Goal: Information Seeking & Learning: Find specific fact

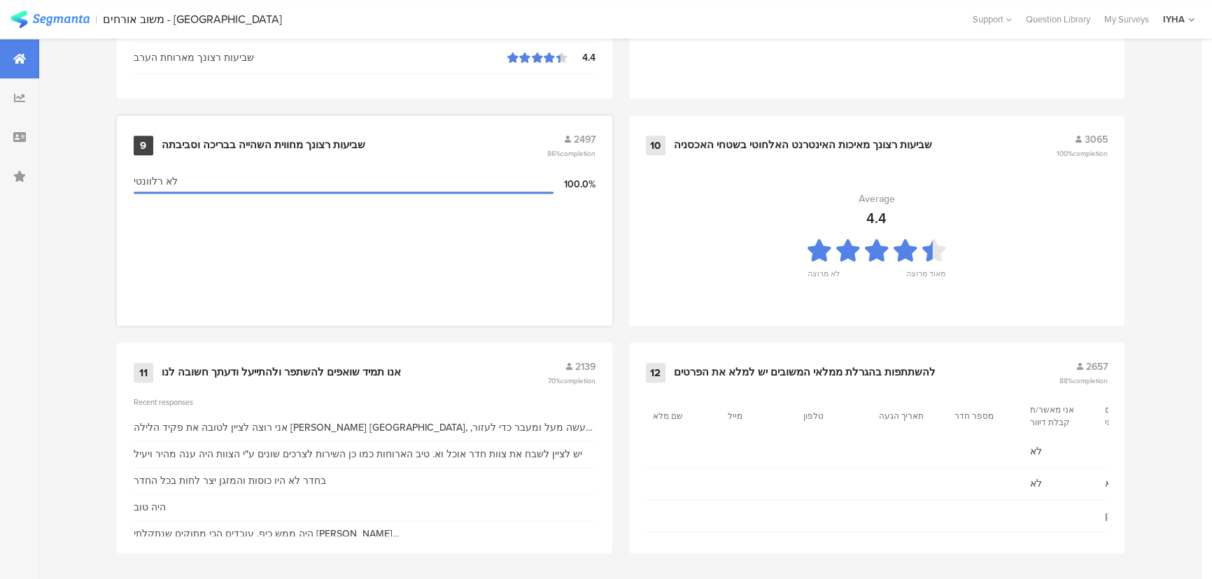
scroll to position [1470, 0]
click at [346, 369] on div "אנו תמיד שואפים להשתפר ולהתייעל ודעתך חשובה לנו" at bounding box center [281, 372] width 239 height 14
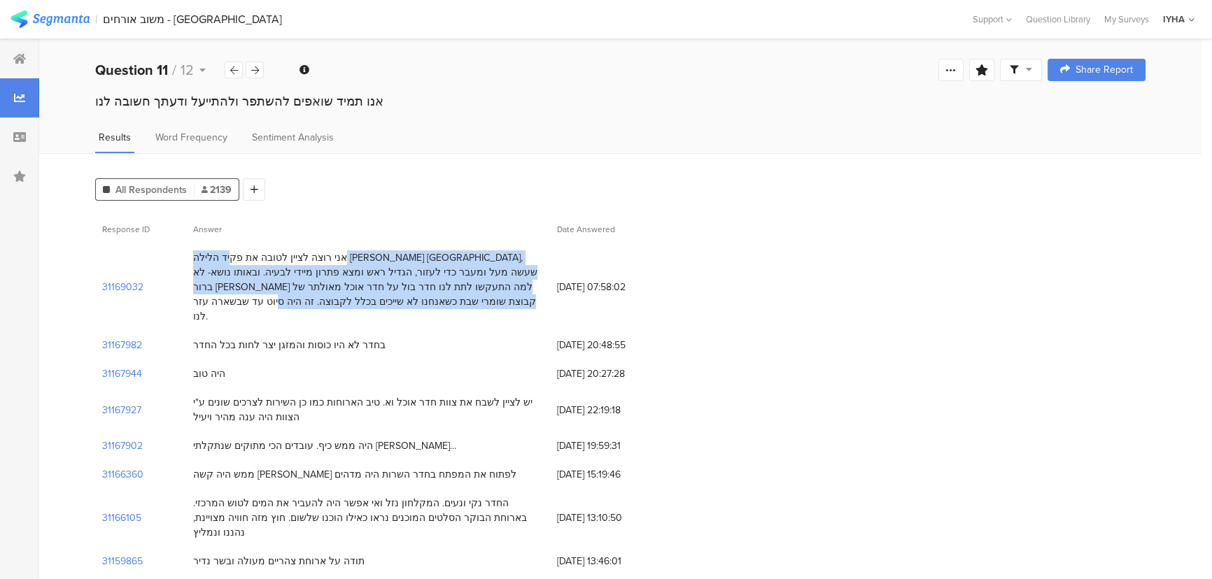
drag, startPoint x: 451, startPoint y: 255, endPoint x: 201, endPoint y: 306, distance: 255.6
click at [201, 306] on div "אני רוצה לציין לטובה את פקיד הלילה [PERSON_NAME] [GEOGRAPHIC_DATA], שעשה מעל ומ…" at bounding box center [368, 286] width 350 height 73
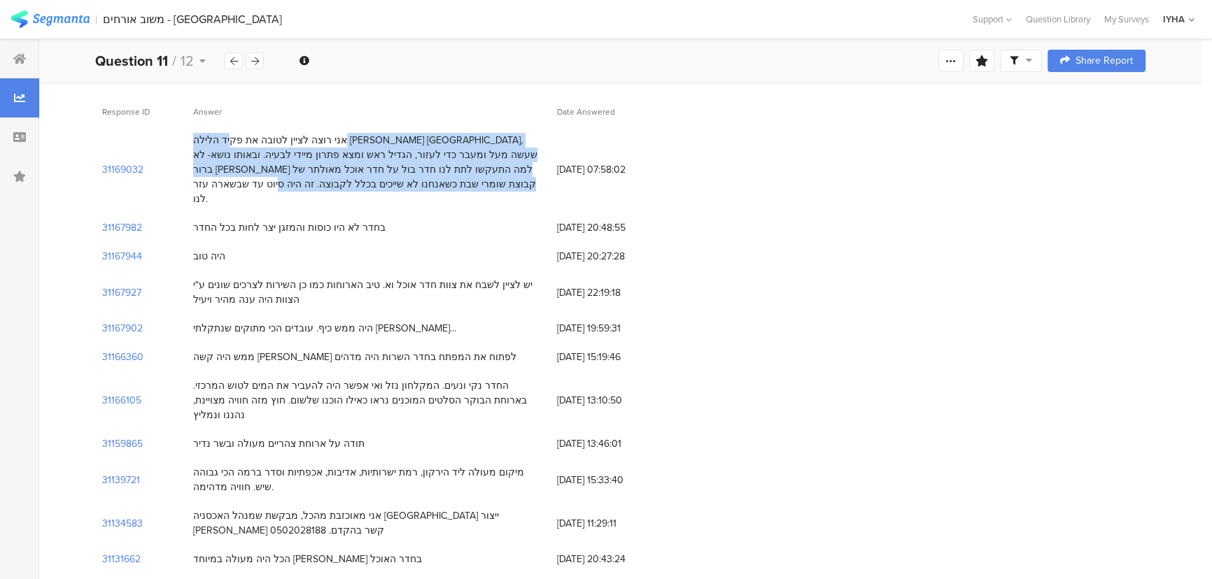
scroll to position [127, 0]
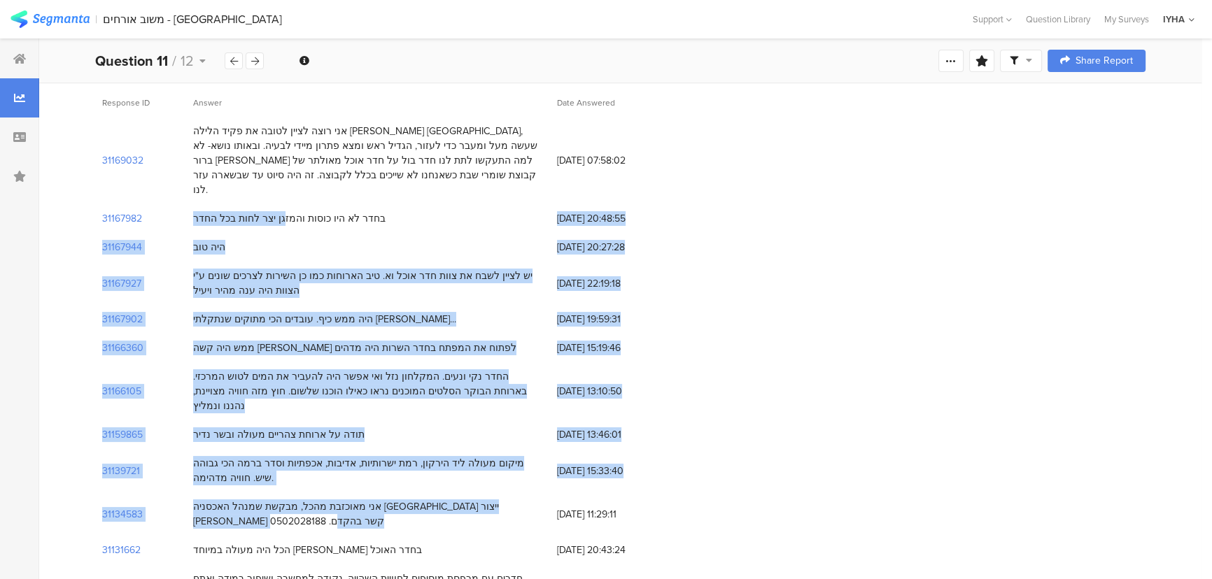
drag, startPoint x: 298, startPoint y: 204, endPoint x: 436, endPoint y: 452, distance: 284.0
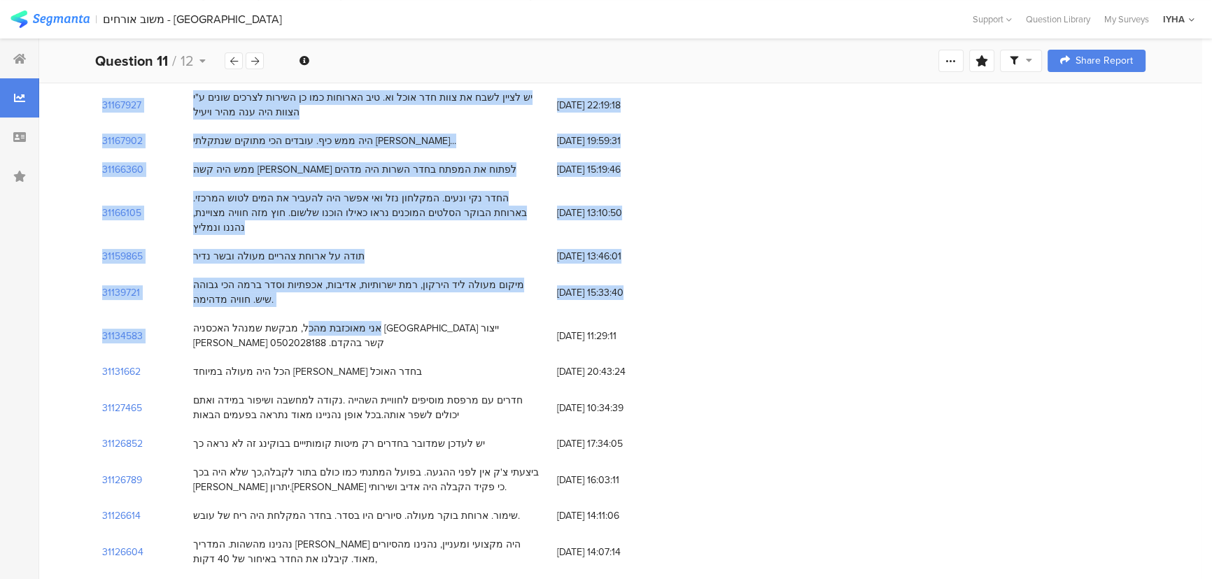
scroll to position [0, 0]
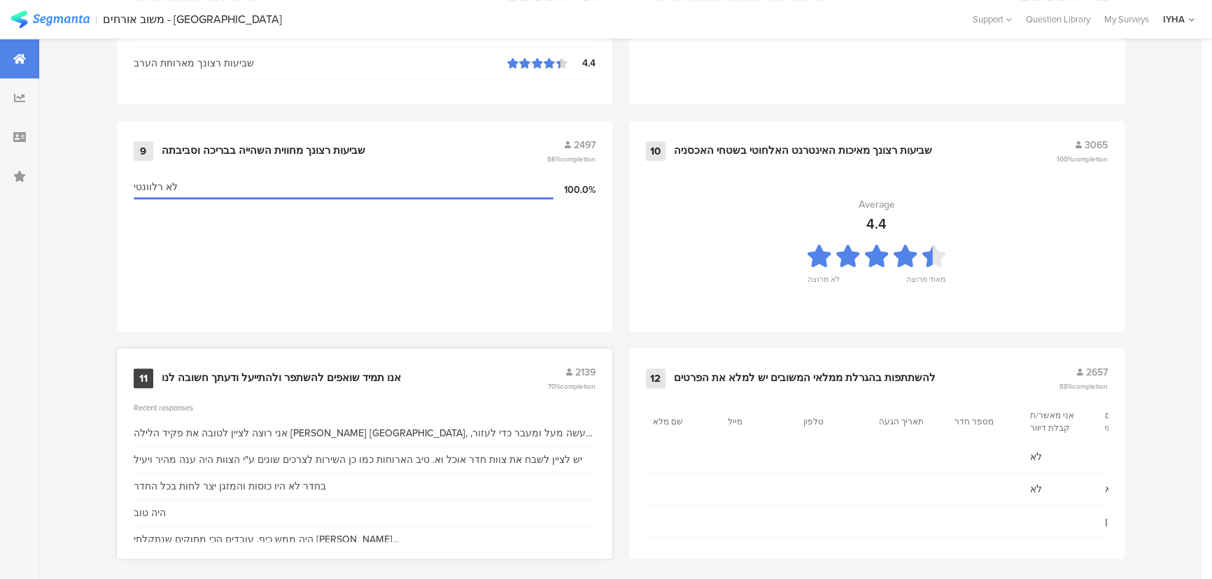
scroll to position [1470, 0]
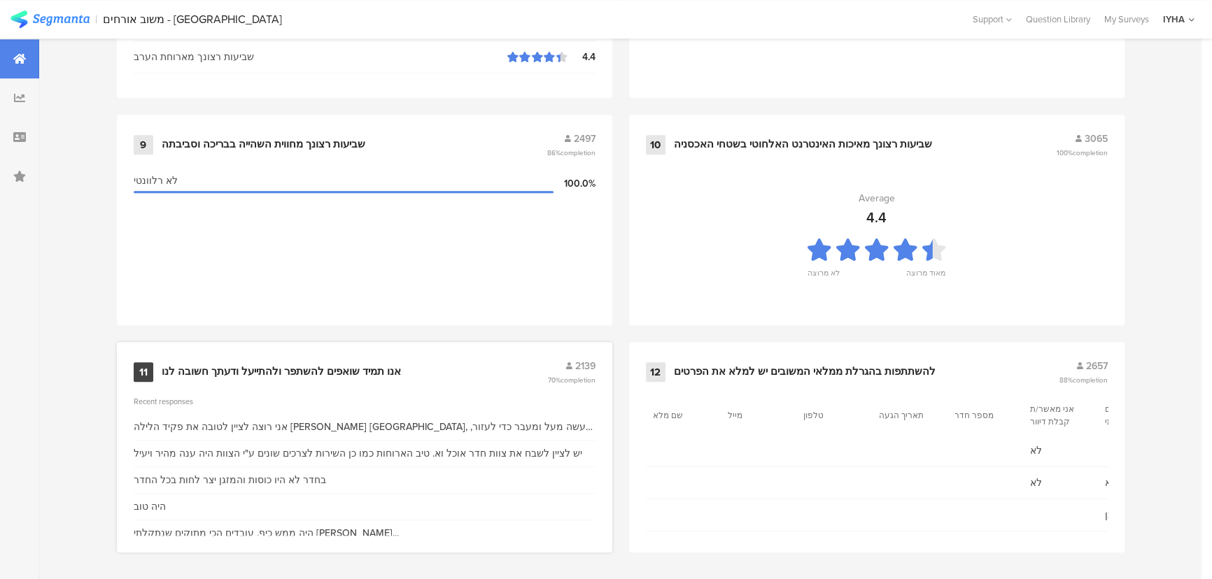
click at [358, 371] on div "אנו תמיד שואפים להשתפר ולהתייעל ודעתך חשובה לנו" at bounding box center [281, 372] width 239 height 14
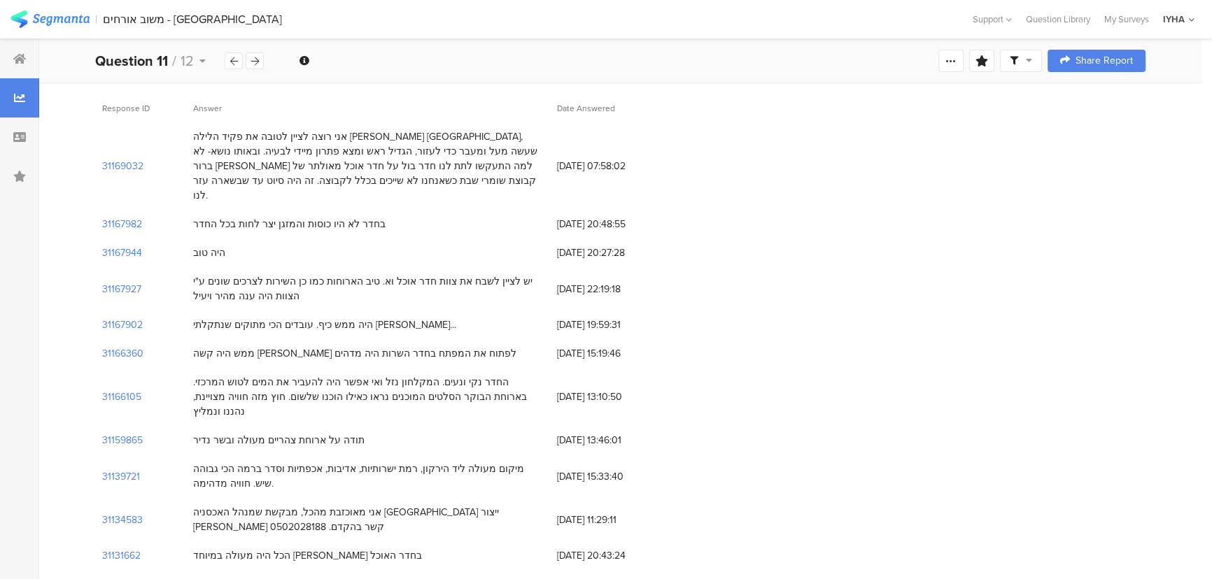
scroll to position [127, 0]
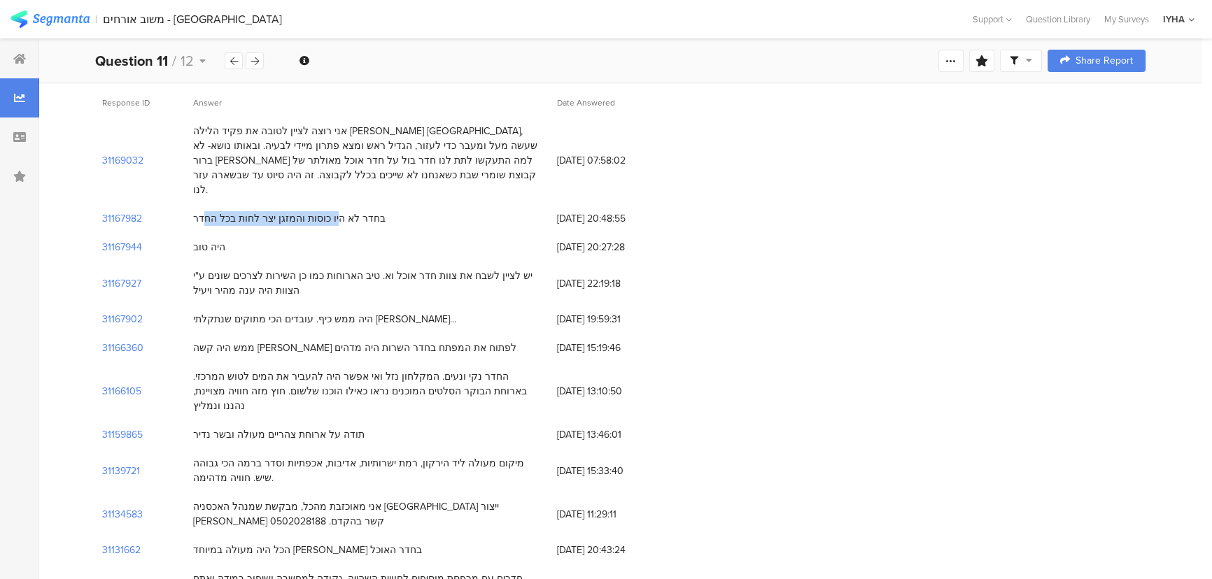
drag, startPoint x: 342, startPoint y: 203, endPoint x: 218, endPoint y: 205, distance: 124.6
click at [229, 211] on div "בחדר לא היו כוסות והמזגן יצר לחות בכל החדר" at bounding box center [289, 218] width 192 height 15
click at [112, 211] on section "31167982" at bounding box center [122, 218] width 40 height 15
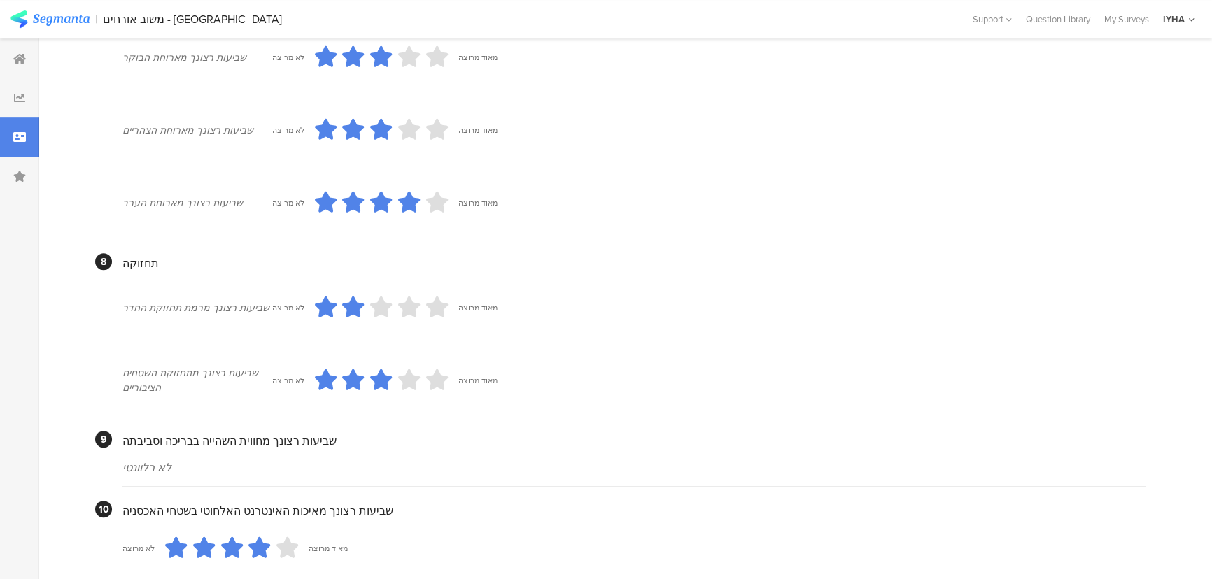
scroll to position [1196, 0]
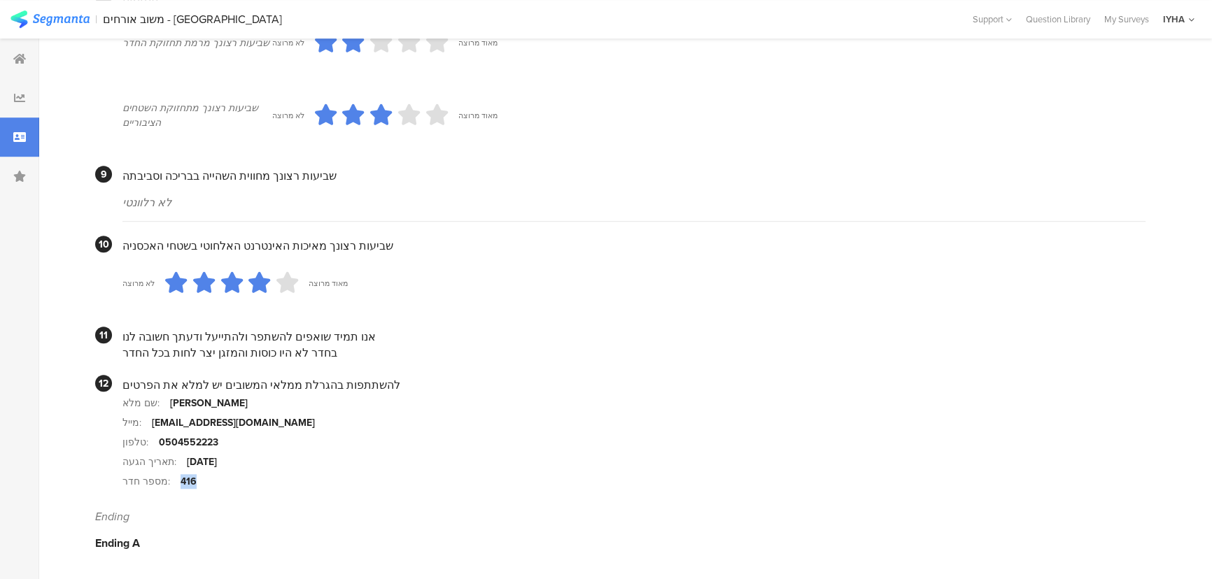
drag, startPoint x: 171, startPoint y: 480, endPoint x: 206, endPoint y: 480, distance: 35.0
click at [206, 480] on section "מספר חדר: 416" at bounding box center [633, 482] width 1023 height 20
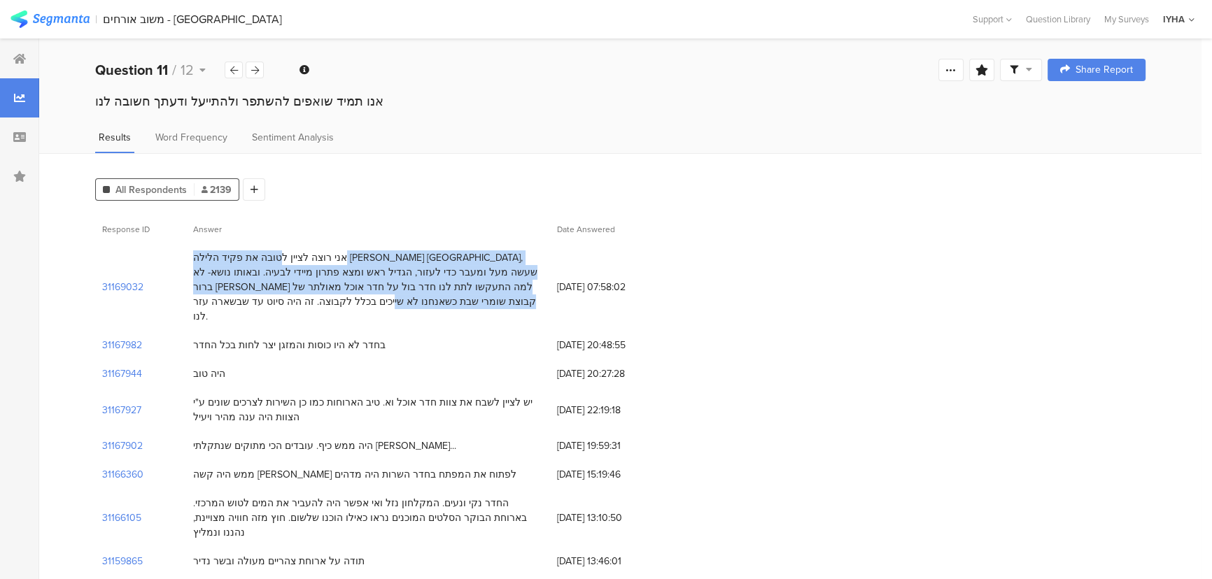
drag, startPoint x: 488, startPoint y: 257, endPoint x: 233, endPoint y: 287, distance: 257.0
click at [233, 287] on div "אני רוצה לציין לטובה את פקיד הלילה [PERSON_NAME] [GEOGRAPHIC_DATA], שעשה מעל ומ…" at bounding box center [368, 286] width 350 height 73
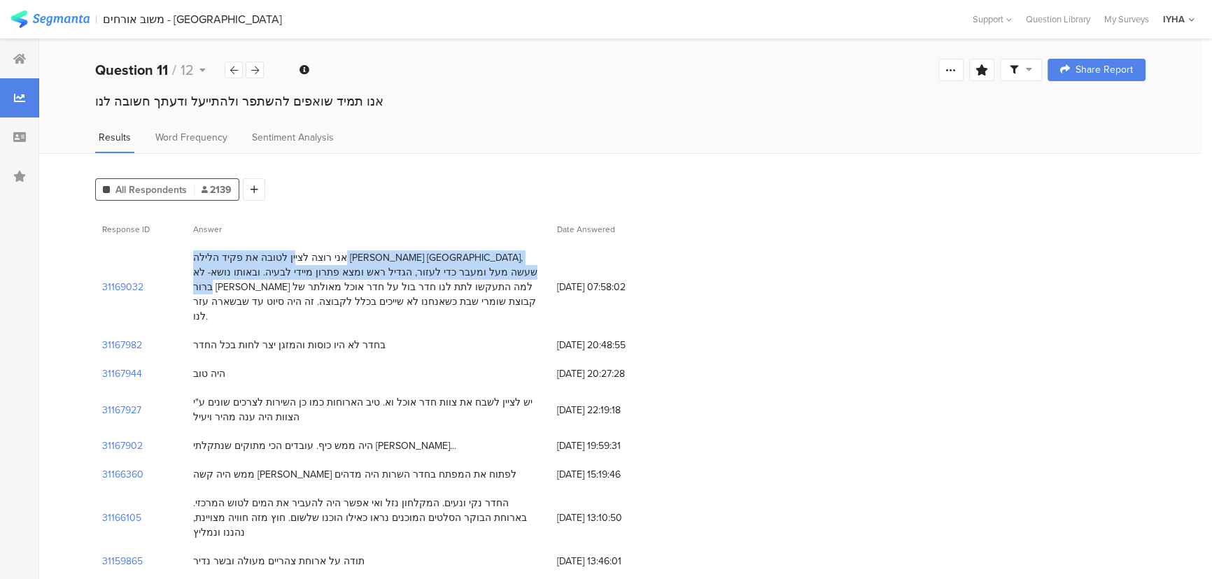
drag, startPoint x: 507, startPoint y: 257, endPoint x: 288, endPoint y: 272, distance: 219.5
click at [288, 272] on div "אני רוצה לציין לטובה את פקיד הלילה [PERSON_NAME] [GEOGRAPHIC_DATA], שעשה מעל ומ…" at bounding box center [368, 286] width 350 height 73
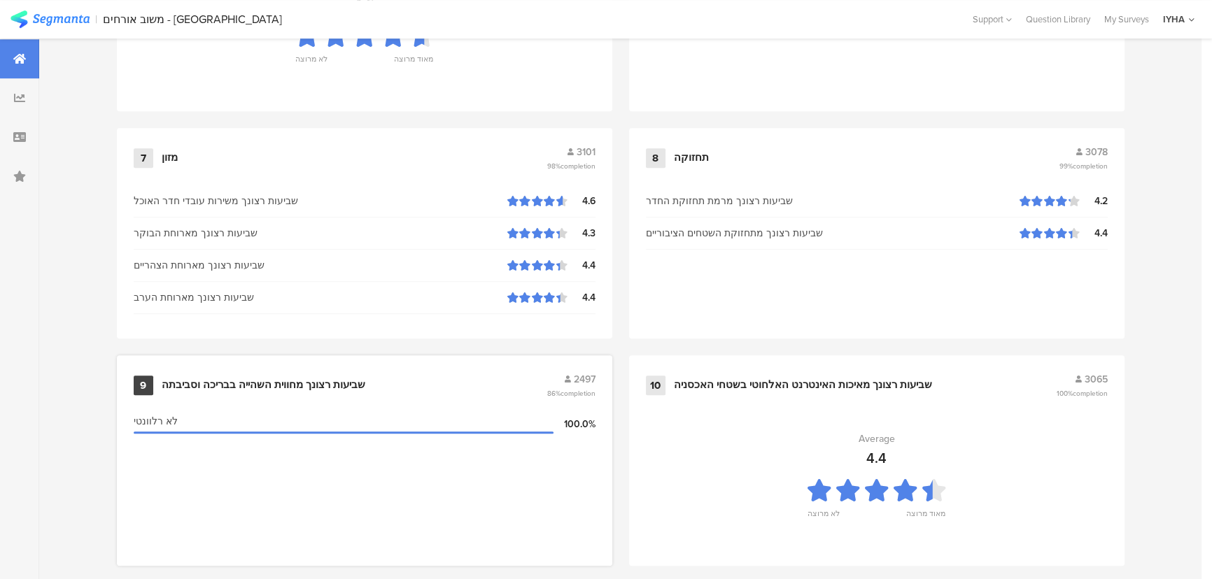
scroll to position [1470, 0]
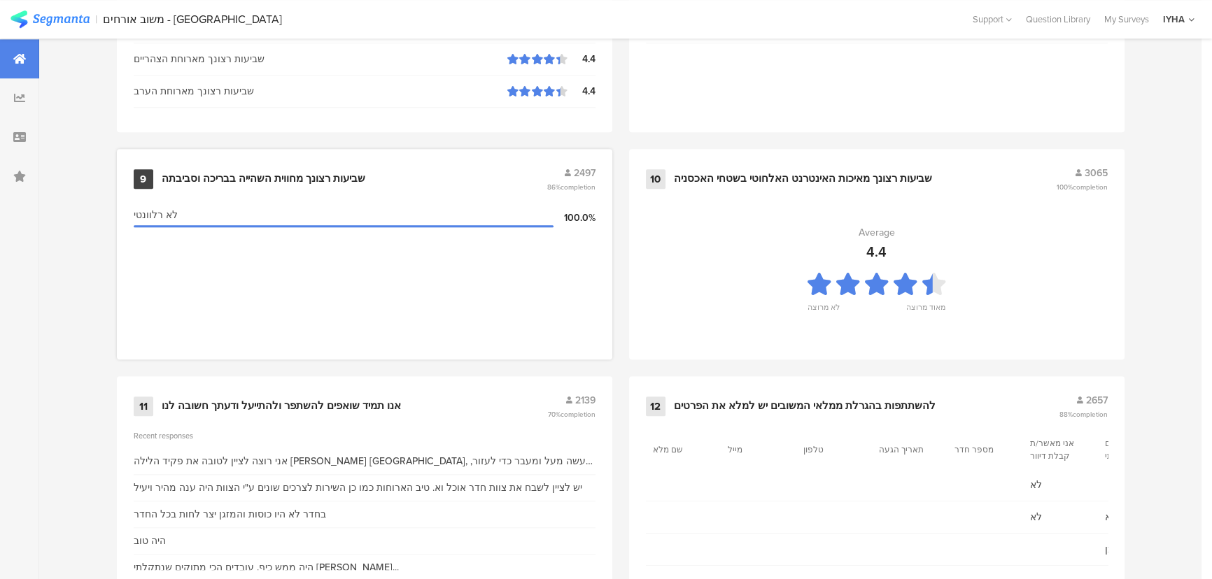
scroll to position [1470, 0]
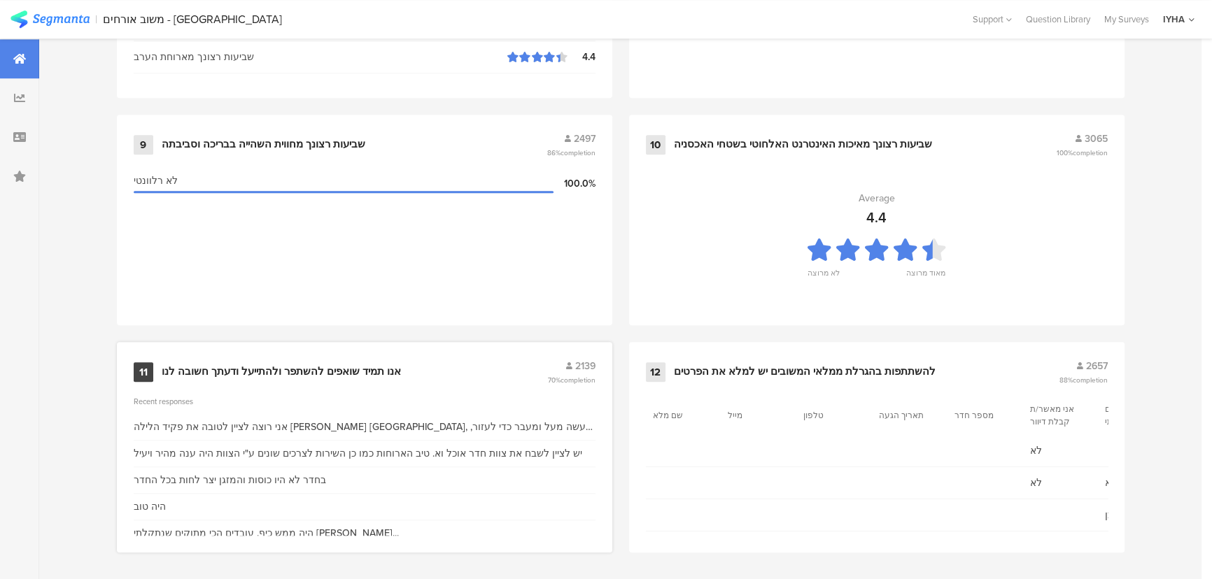
click at [316, 373] on div "אנו תמיד שואפים להשתפר ולהתייעל ודעתך חשובה לנו" at bounding box center [281, 372] width 239 height 14
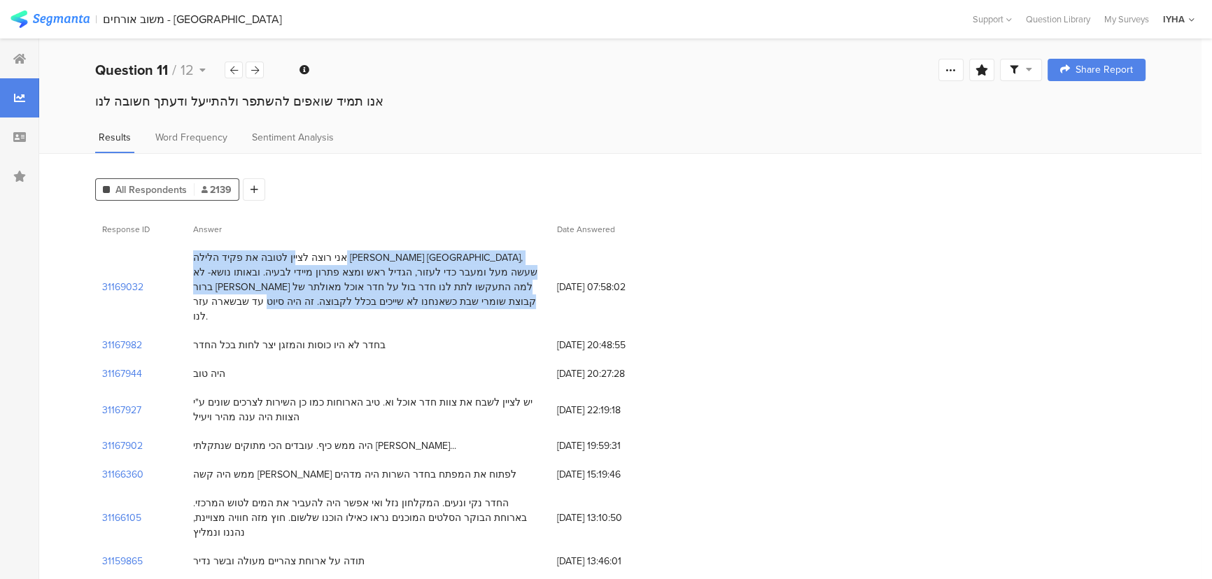
drag, startPoint x: 507, startPoint y: 251, endPoint x: 365, endPoint y: 303, distance: 151.2
click at [364, 304] on div "אני רוצה לציין לטובה את פקיד הלילה [PERSON_NAME] [GEOGRAPHIC_DATA], שעשה מעל ומ…" at bounding box center [368, 286] width 350 height 73
